Goal: Transaction & Acquisition: Download file/media

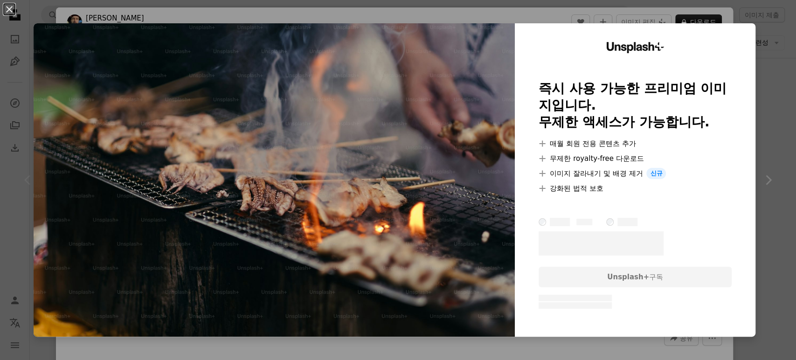
scroll to position [52, 0]
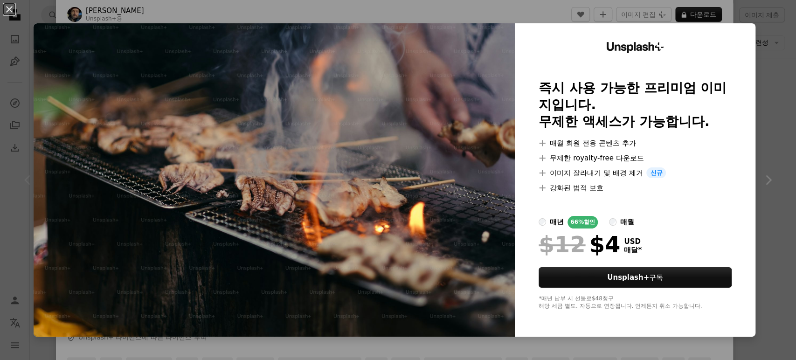
click at [754, 64] on div "An X shape Unsplash+ 즉시 사용 가능한 프리미엄 이미지입니다. 무제한 액세스가 가능합니다. A plus sign 매월 회원 전…" at bounding box center [398, 180] width 796 height 360
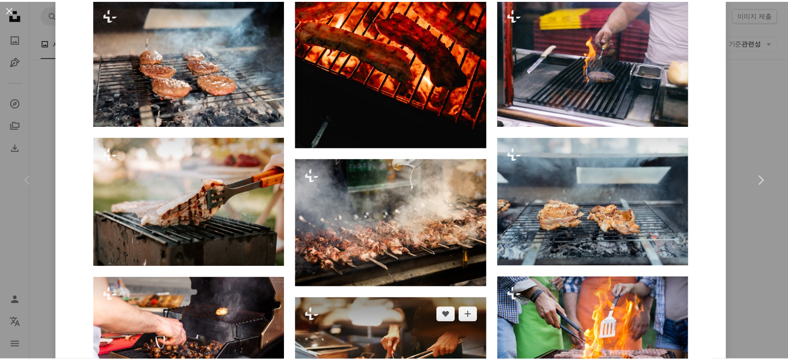
scroll to position [1036, 0]
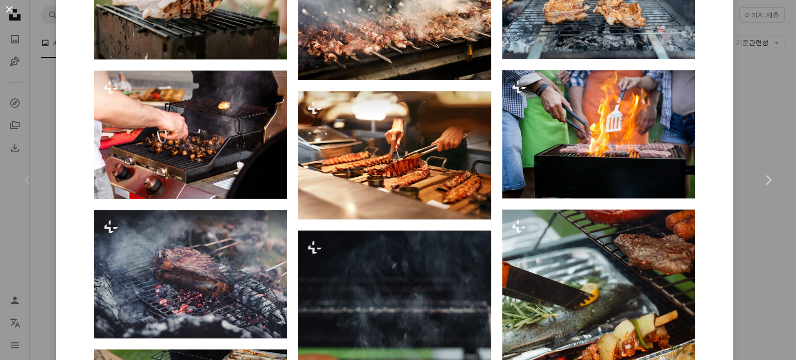
click at [11, 13] on button "An X shape" at bounding box center [9, 9] width 11 height 11
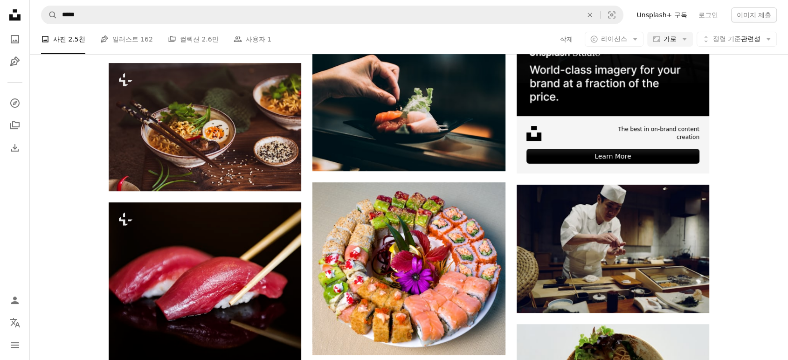
scroll to position [466, 0]
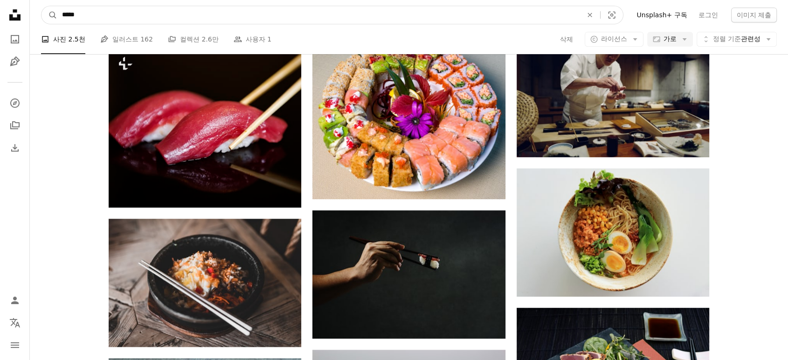
drag, startPoint x: 204, startPoint y: 14, endPoint x: 0, endPoint y: 19, distance: 204.3
type input "****"
click at [41, 6] on button "A magnifying glass" at bounding box center [49, 15] width 16 height 18
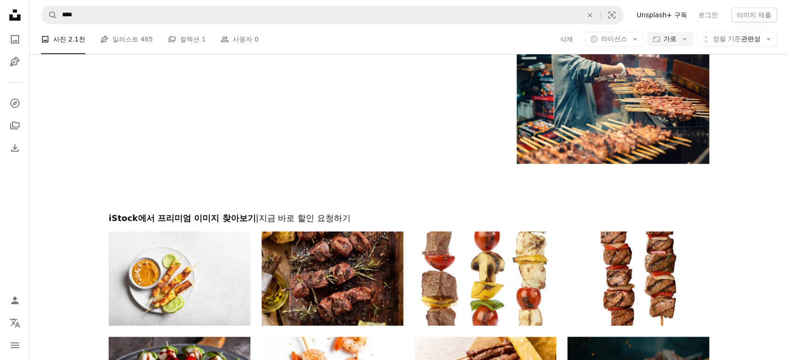
scroll to position [1347, 0]
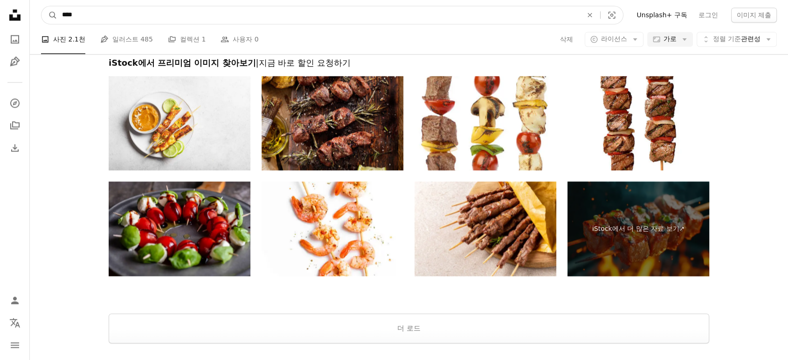
drag, startPoint x: 137, startPoint y: 7, endPoint x: 0, endPoint y: 16, distance: 137.4
type input "*****"
click at [41, 6] on button "A magnifying glass" at bounding box center [49, 15] width 16 height 18
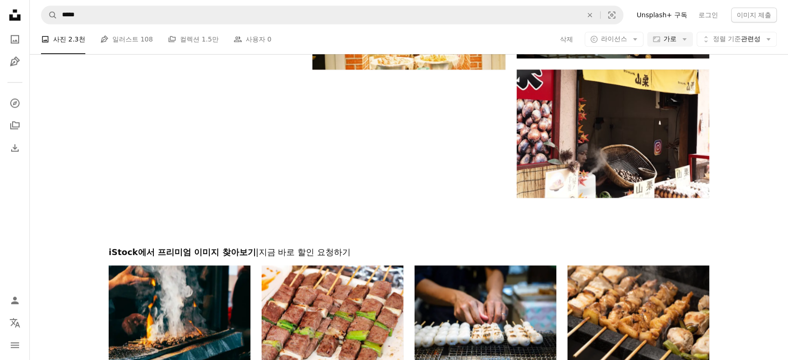
scroll to position [1295, 0]
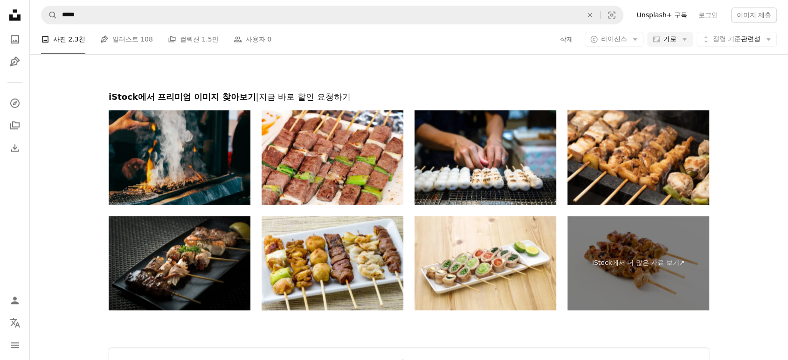
click at [202, 167] on img at bounding box center [180, 157] width 142 height 95
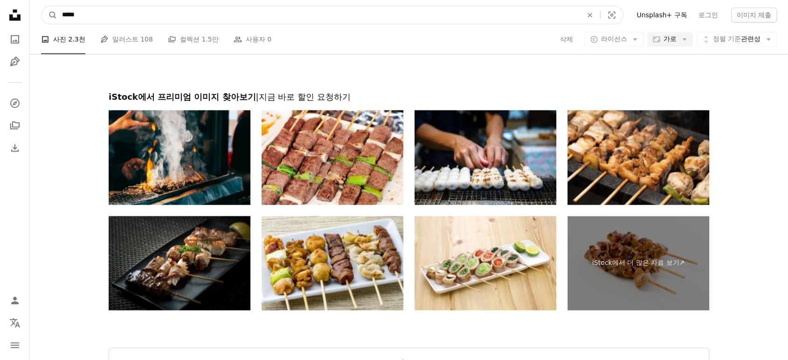
drag, startPoint x: 90, startPoint y: 18, endPoint x: 0, endPoint y: 21, distance: 90.0
type input "****"
click at [41, 6] on button "A magnifying glass" at bounding box center [49, 15] width 16 height 18
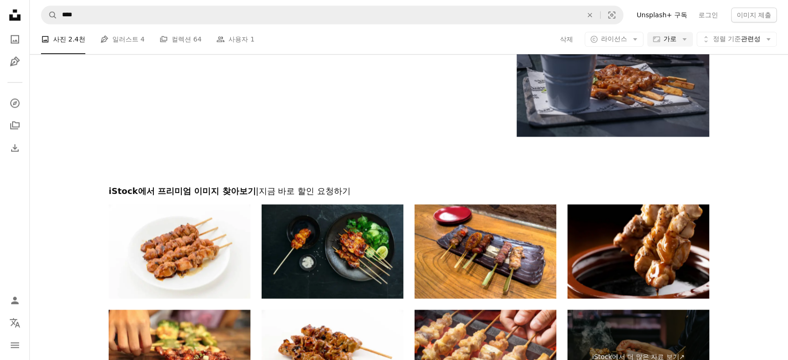
scroll to position [1295, 0]
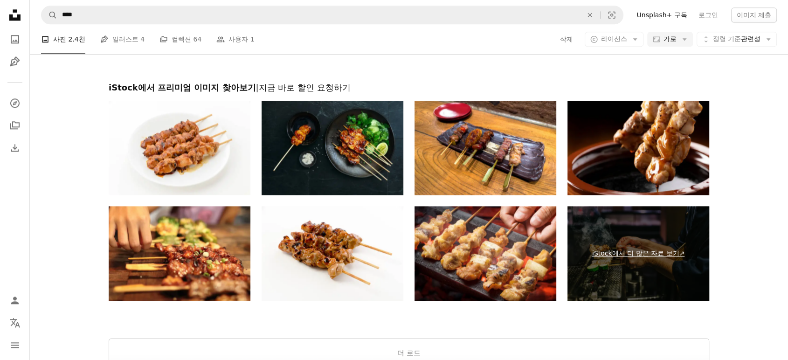
click at [672, 255] on link "iStock에서 더 많은 자료 보기 ↗" at bounding box center [638, 253] width 142 height 95
